Goal: Book appointment/travel/reservation

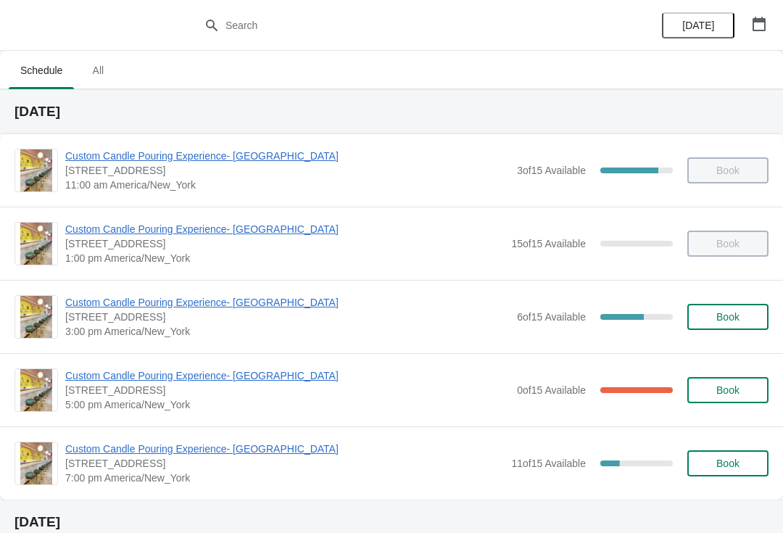
click at [149, 363] on div "Custom Candle Pouring Experience- [GEOGRAPHIC_DATA] [STREET_ADDRESS] 5:00 pm [G…" at bounding box center [391, 389] width 783 height 73
click at [92, 358] on div "Custom Candle Pouring Experience- [GEOGRAPHIC_DATA] [STREET_ADDRESS] 5:00 pm [G…" at bounding box center [391, 389] width 783 height 73
click at [75, 379] on span "Custom Candle Pouring Experience- [GEOGRAPHIC_DATA]" at bounding box center [287, 375] width 444 height 14
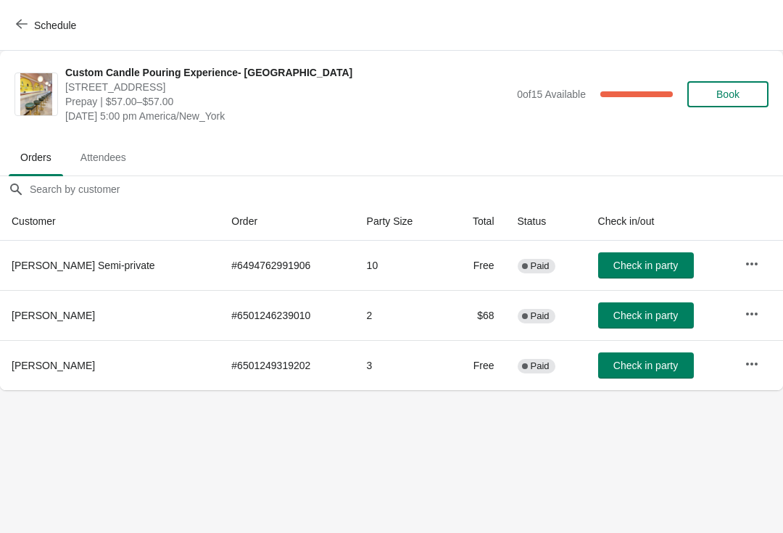
click at [603, 357] on button "Check in party" at bounding box center [646, 365] width 96 height 26
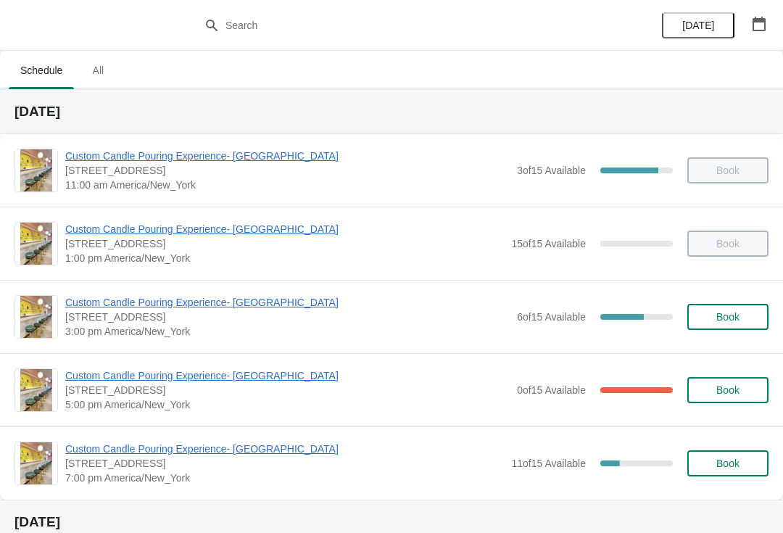
click at [107, 318] on span "[STREET_ADDRESS]" at bounding box center [287, 317] width 444 height 14
click at [111, 319] on span "[STREET_ADDRESS]" at bounding box center [287, 317] width 444 height 14
click at [128, 317] on span "[STREET_ADDRESS]" at bounding box center [287, 317] width 444 height 14
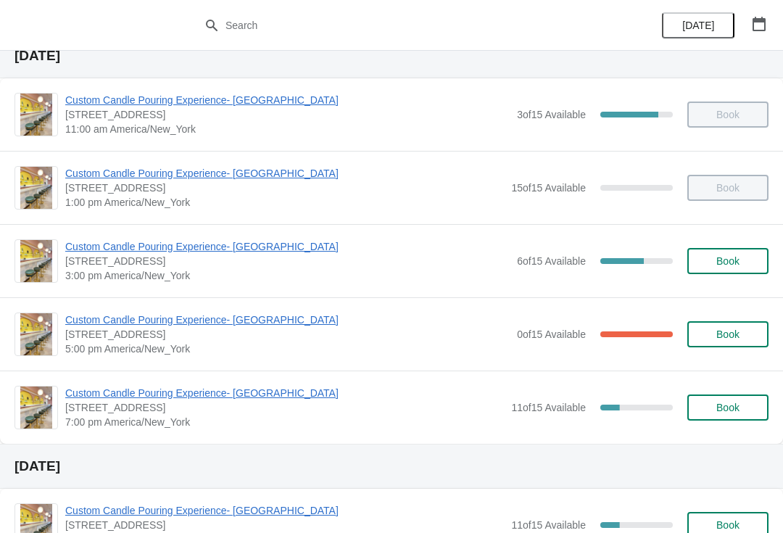
scroll to position [74, 0]
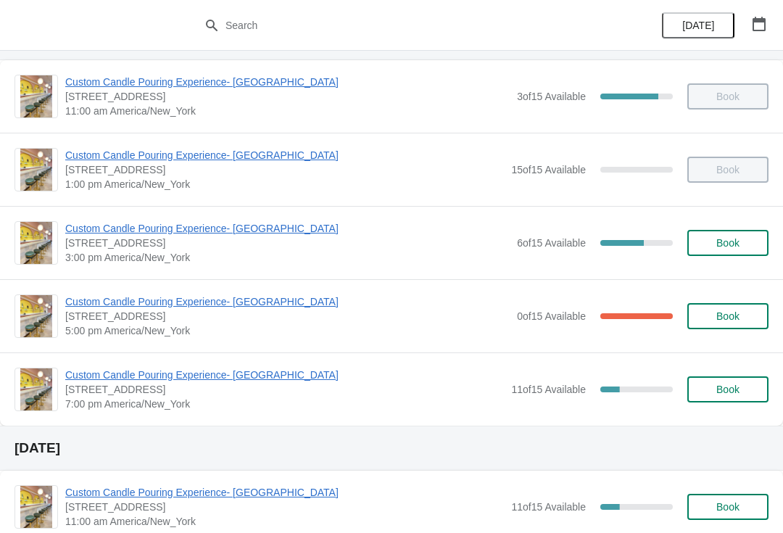
click at [118, 233] on span "Custom Candle Pouring Experience- [GEOGRAPHIC_DATA]" at bounding box center [287, 228] width 444 height 14
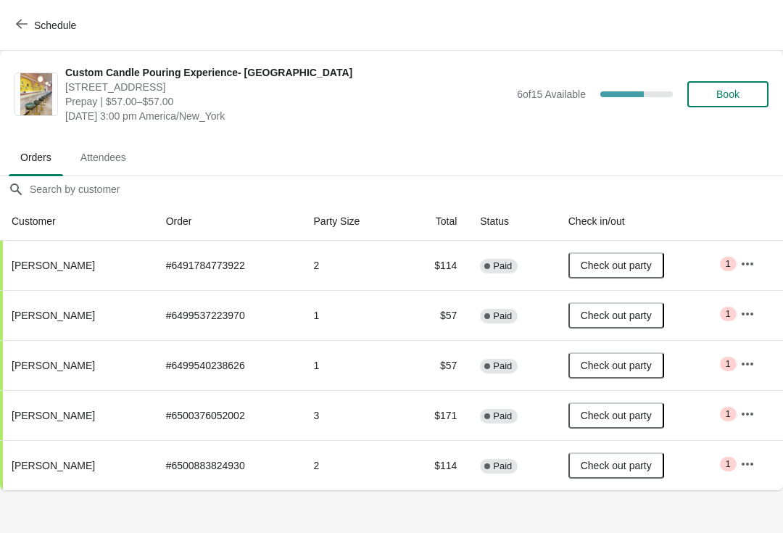
click at [13, 25] on button "Schedule" at bounding box center [47, 25] width 80 height 26
